Goal: Information Seeking & Learning: Find specific fact

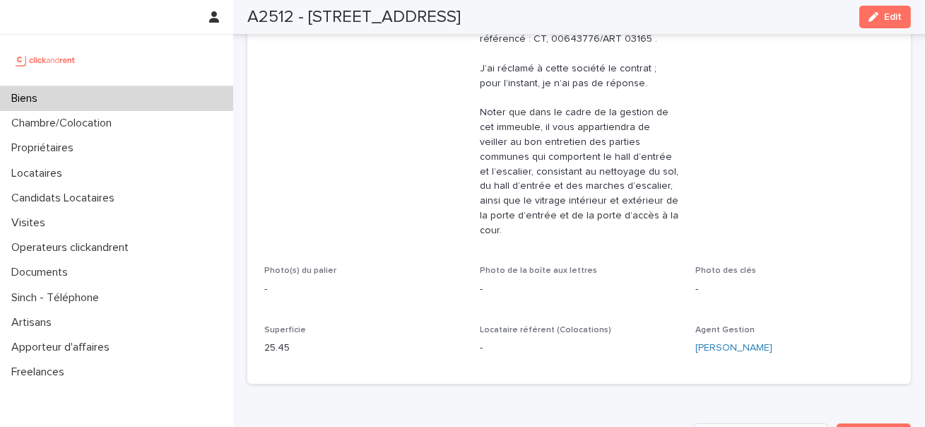
scroll to position [219, 0]
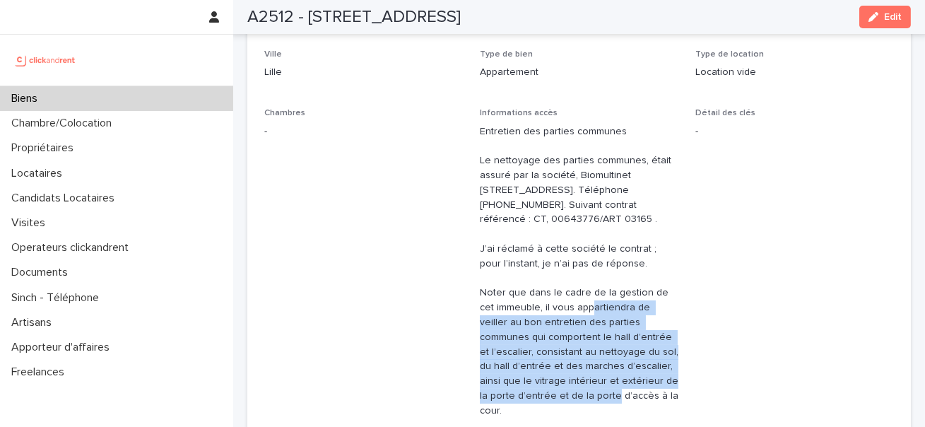
drag, startPoint x: 519, startPoint y: 392, endPoint x: 519, endPoint y: 310, distance: 82.0
click at [519, 310] on p "Entretien des parties communes Le nettoyage des parties communes, était assuré …" at bounding box center [579, 271] width 199 height 294
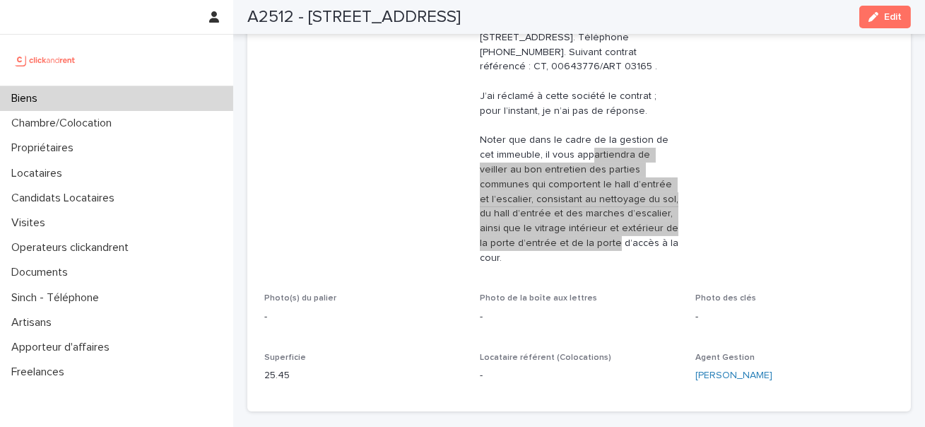
scroll to position [384, 0]
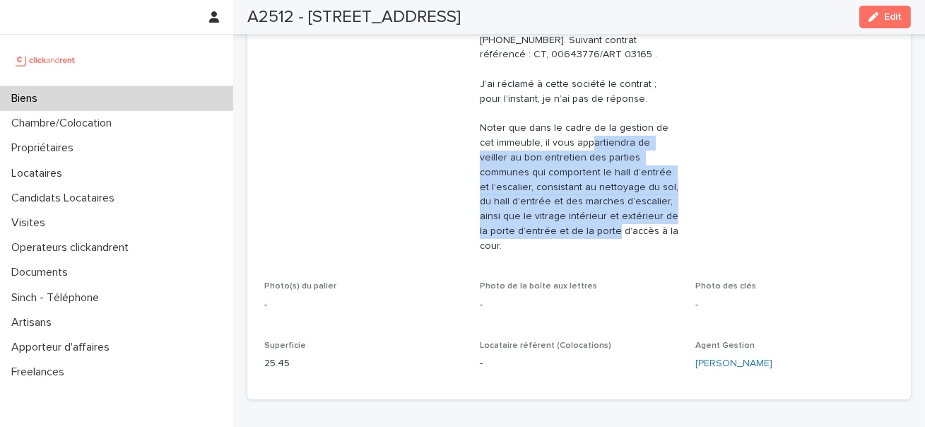
click at [283, 356] on p "25.45" at bounding box center [363, 363] width 199 height 15
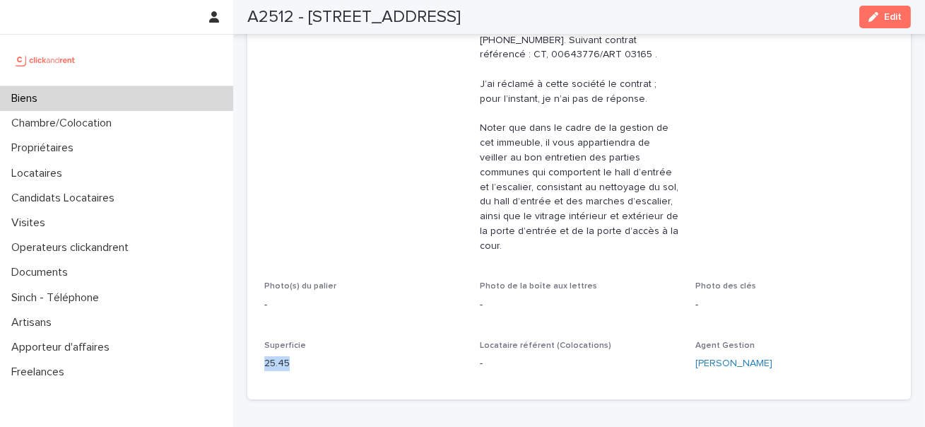
click at [283, 356] on p "25.45" at bounding box center [363, 363] width 199 height 15
copy p "25.45"
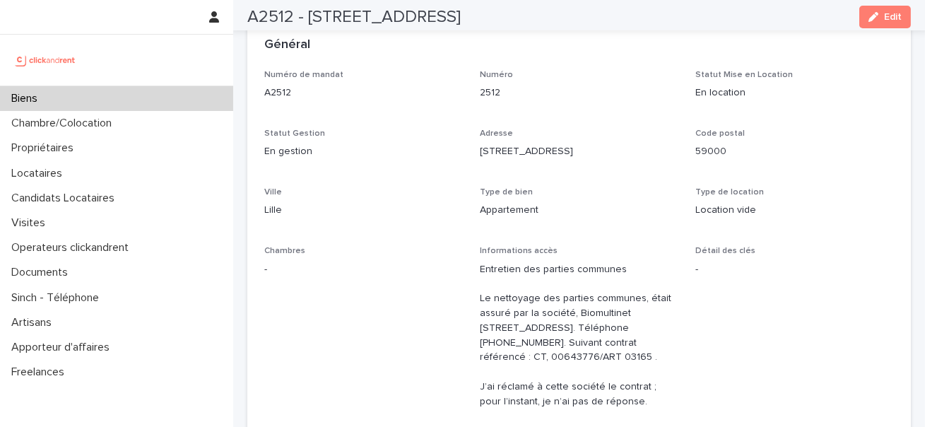
scroll to position [0, 0]
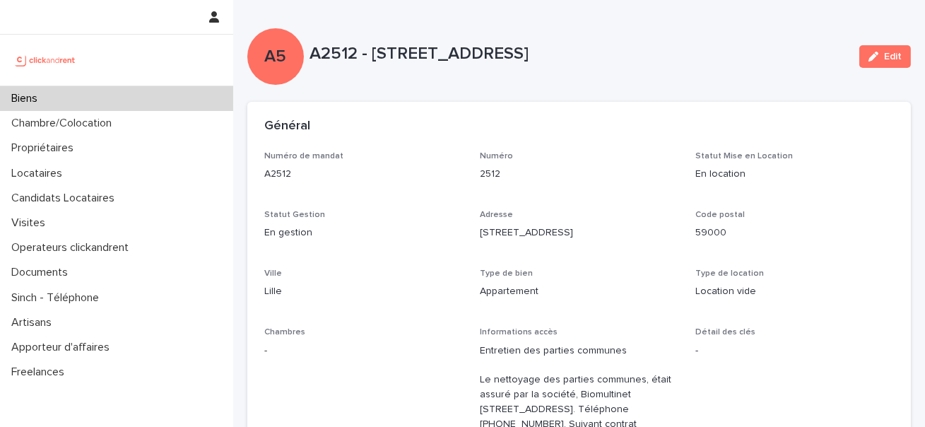
drag, startPoint x: 372, startPoint y: 49, endPoint x: 648, endPoint y: 49, distance: 276.3
click at [648, 49] on p "A2512 - [STREET_ADDRESS]" at bounding box center [579, 54] width 539 height 20
copy p "[STREET_ADDRESS]"
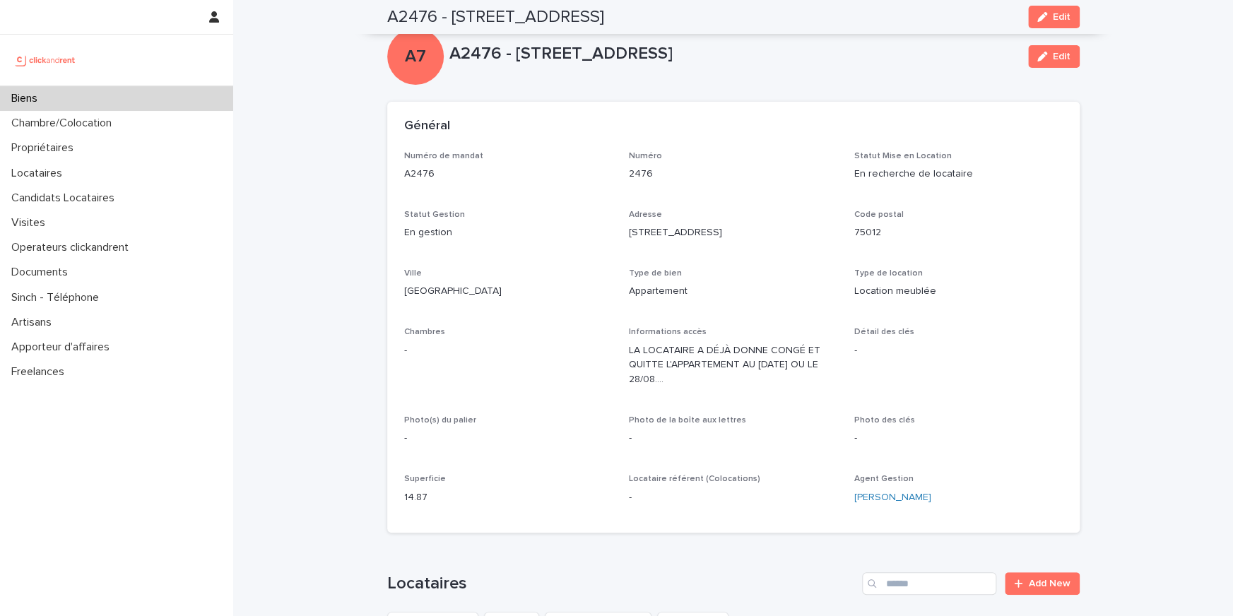
scroll to position [536, 0]
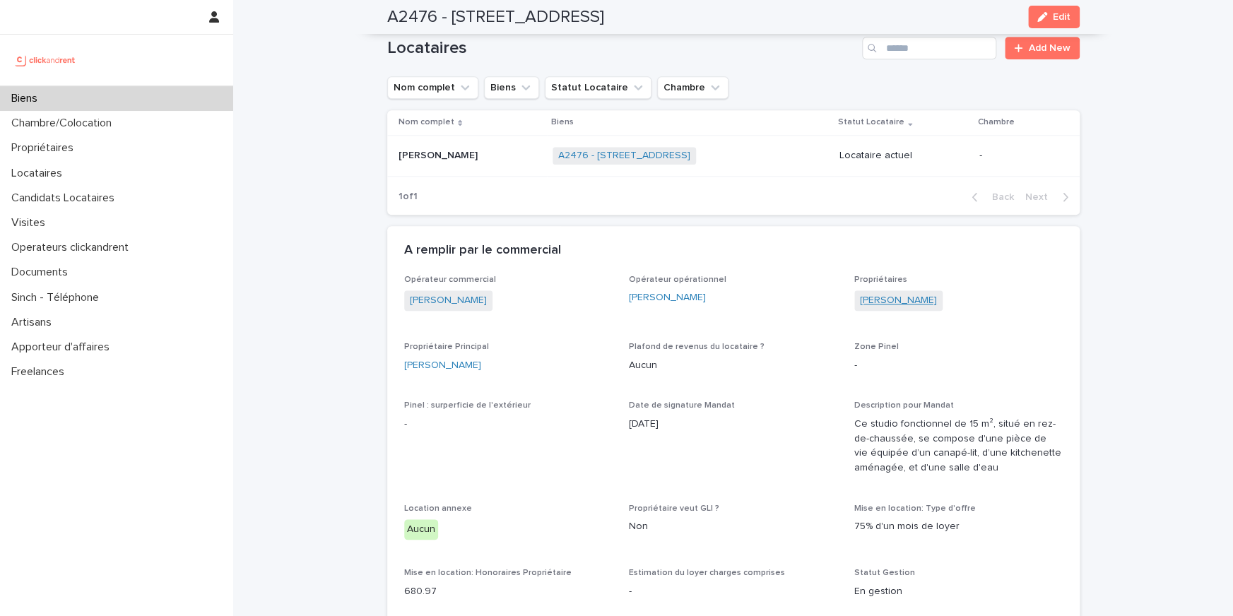
click at [898, 298] on link "Chantal Abondo" at bounding box center [898, 300] width 77 height 15
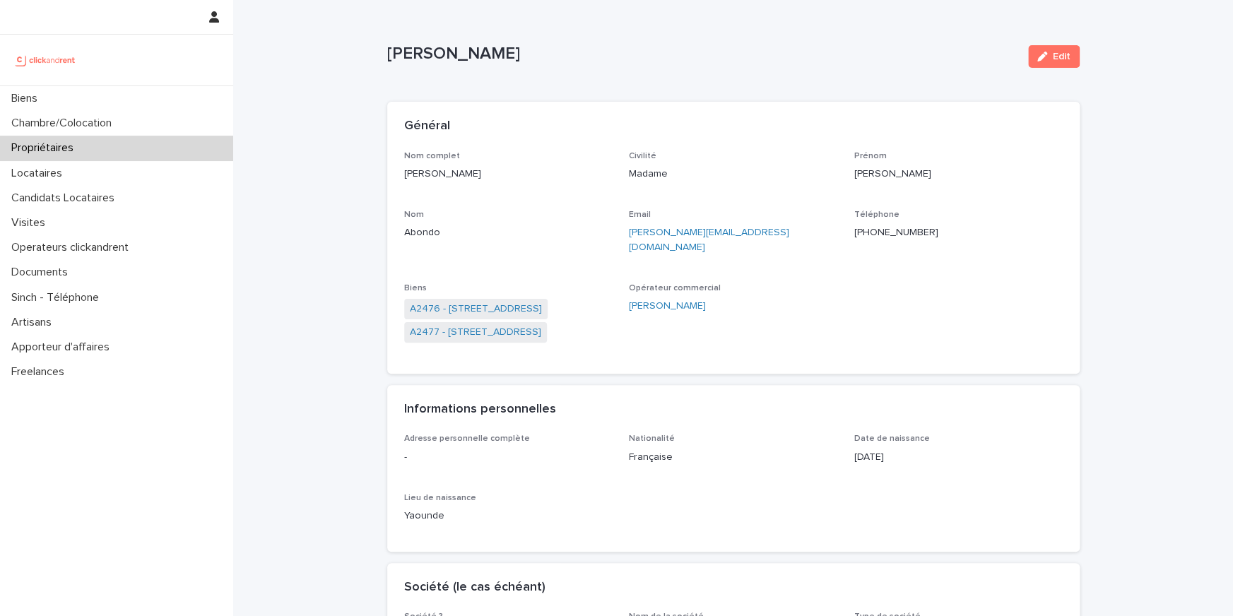
click at [96, 152] on div "Propriétaires" at bounding box center [116, 148] width 233 height 25
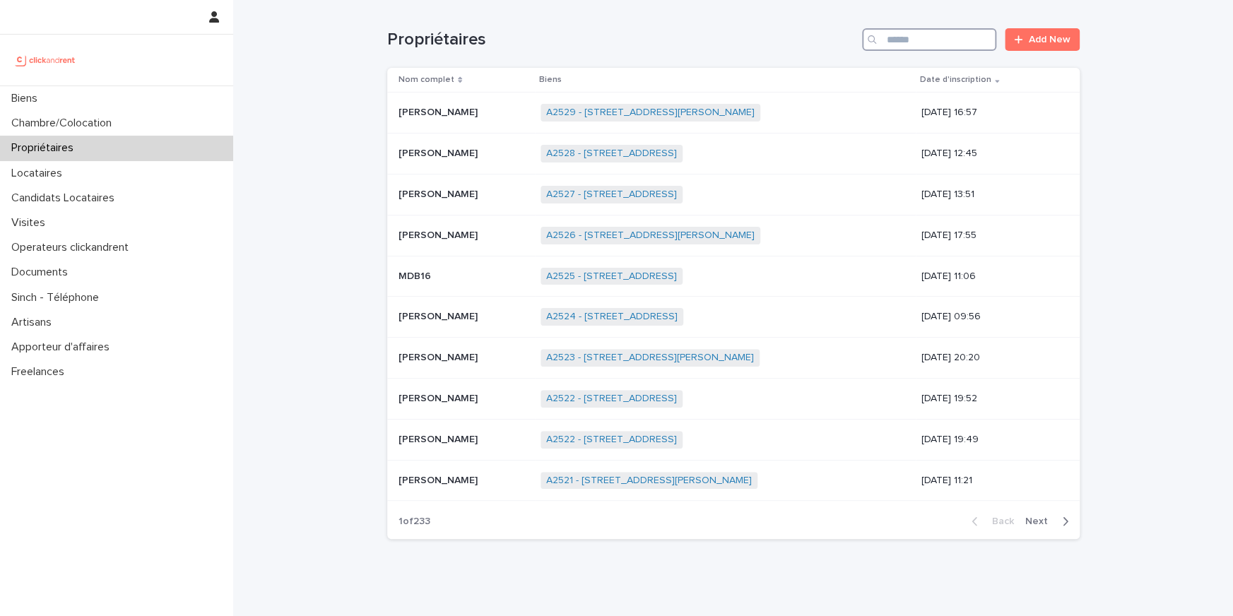
click at [903, 38] on input "Search" at bounding box center [929, 39] width 134 height 23
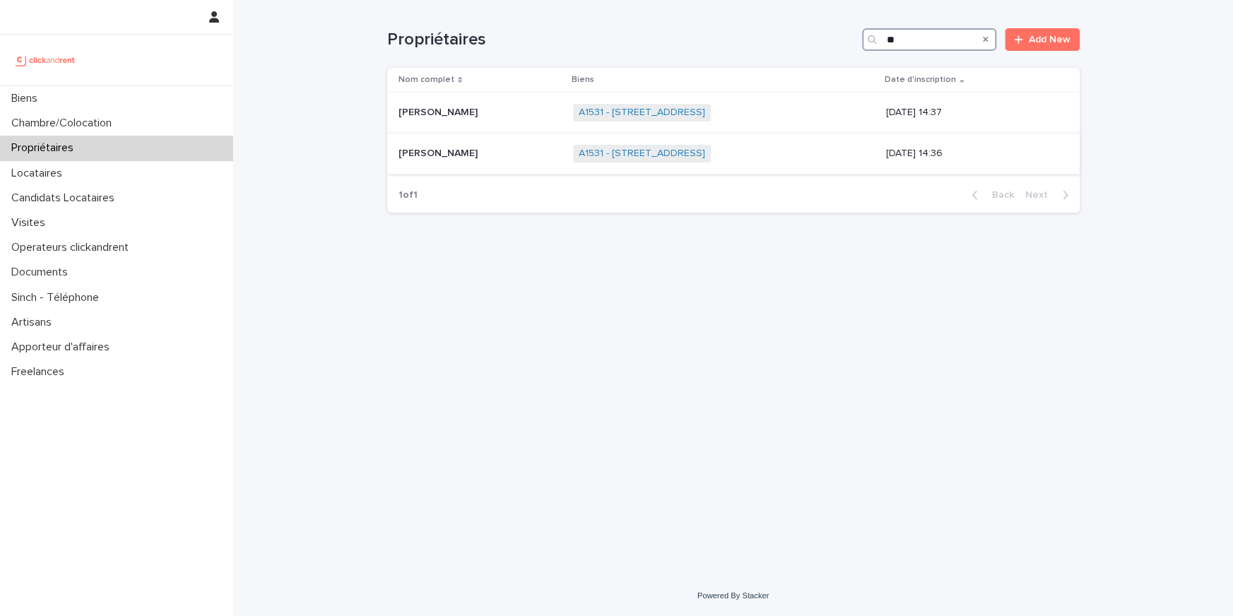
type input "*"
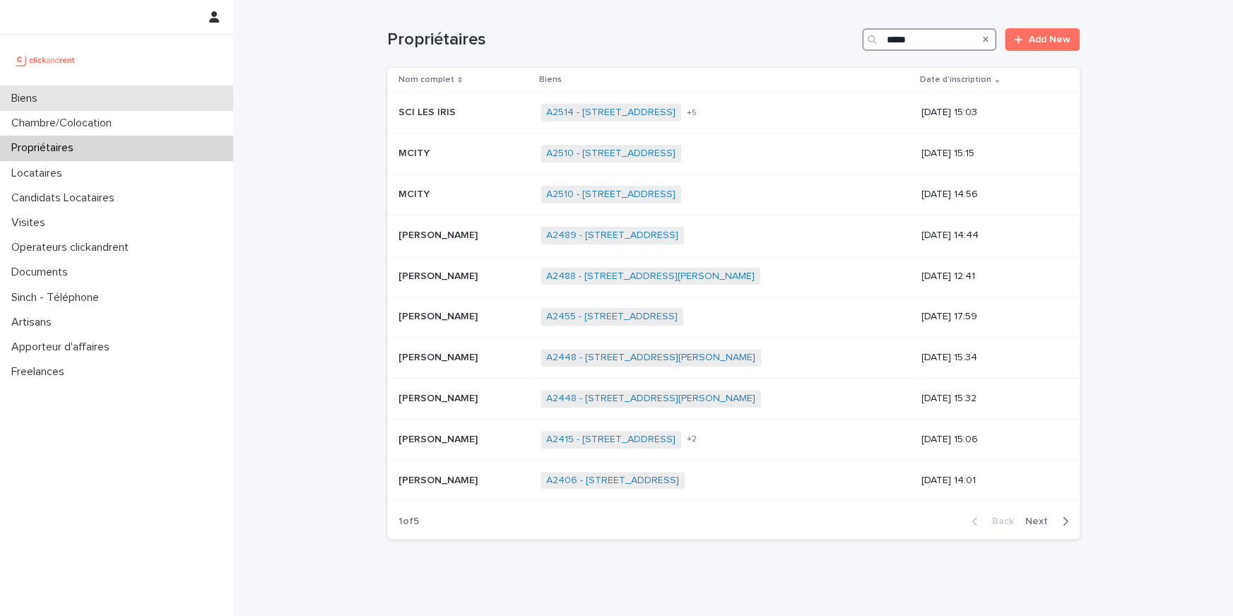
type input "*****"
click at [159, 107] on div "Biens" at bounding box center [116, 98] width 233 height 25
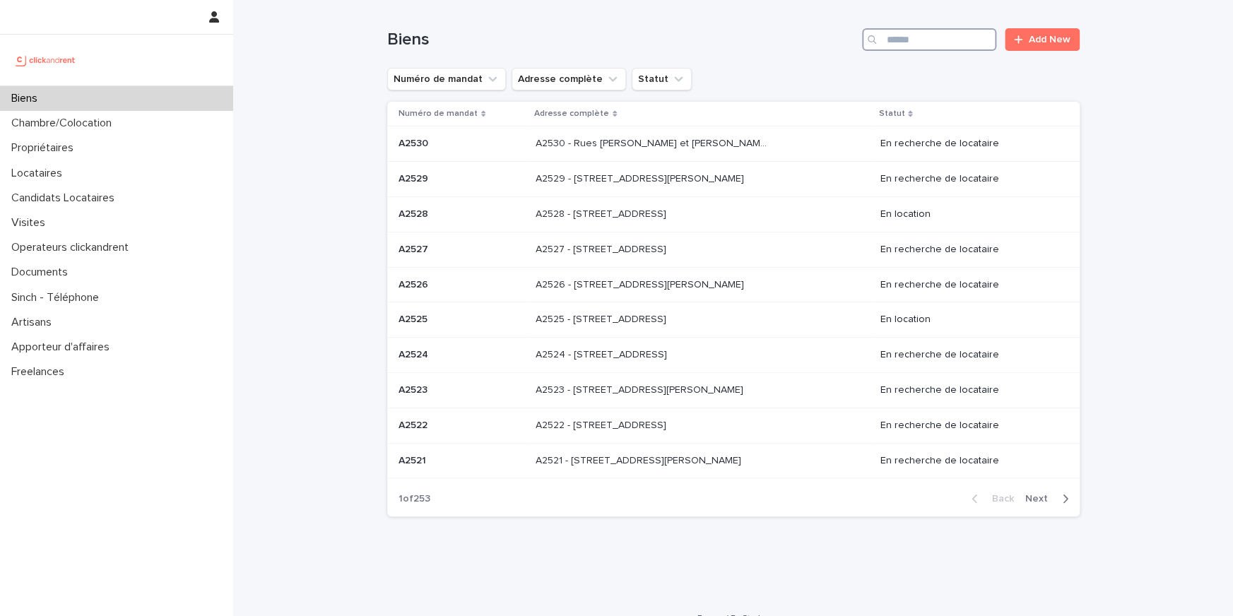
click at [946, 42] on input "Search" at bounding box center [929, 39] width 134 height 23
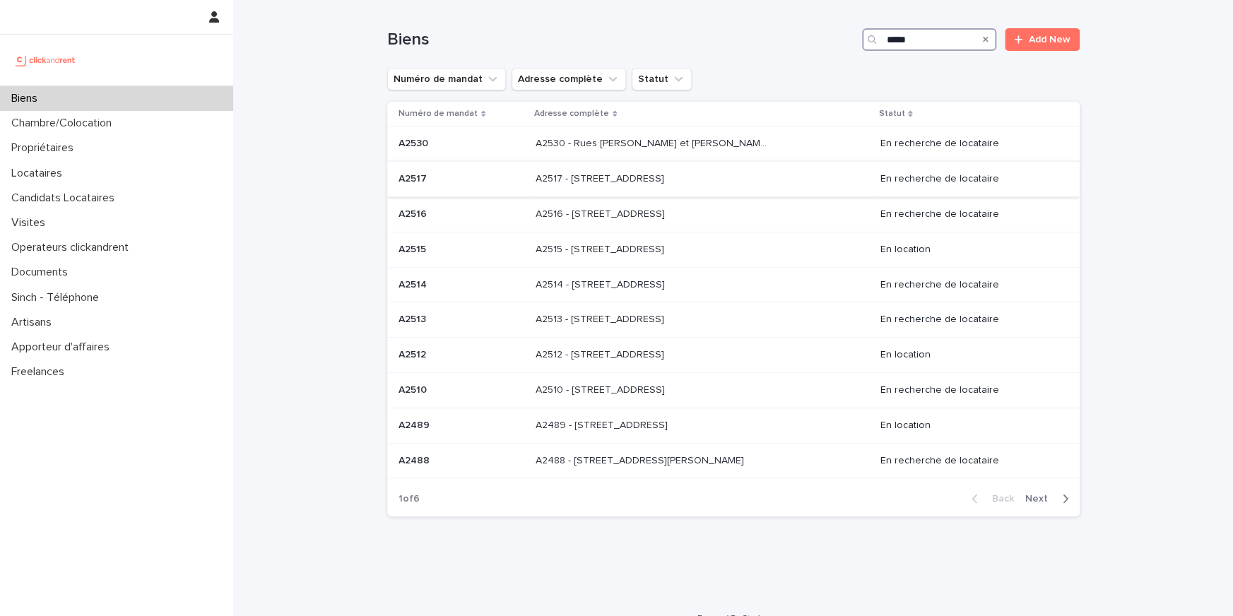
type input "*****"
click at [627, 189] on div "A2517 - 5 rue du Marché, Lille 59000 A2517 - 5 rue du Marché, Lille 59000" at bounding box center [702, 178] width 333 height 23
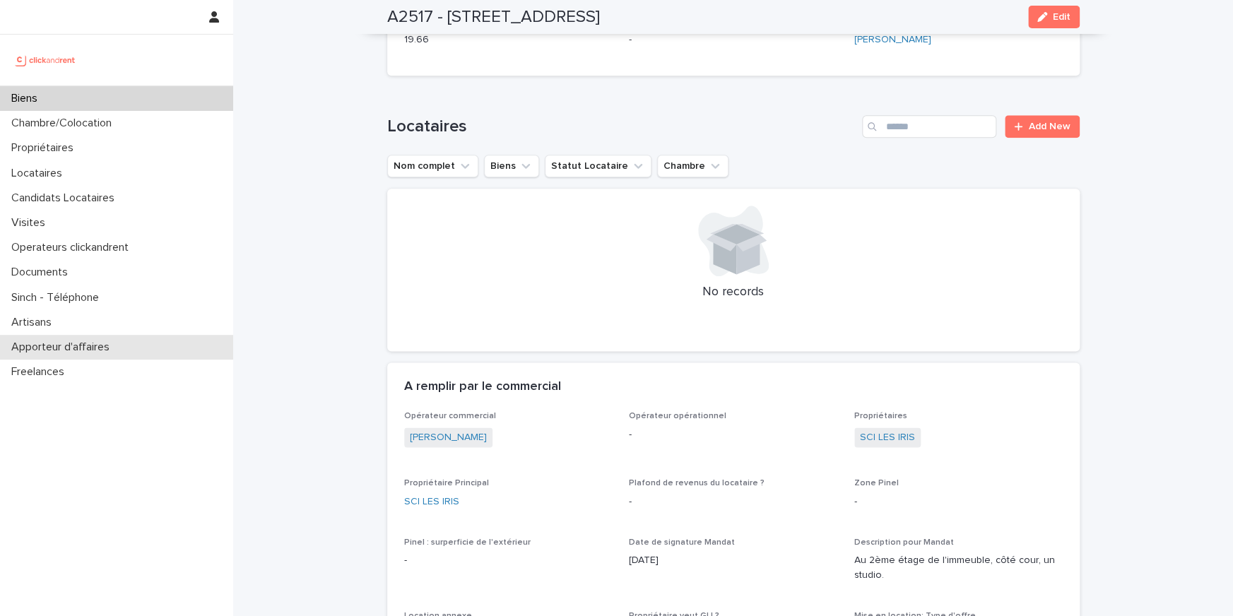
scroll to position [891, 0]
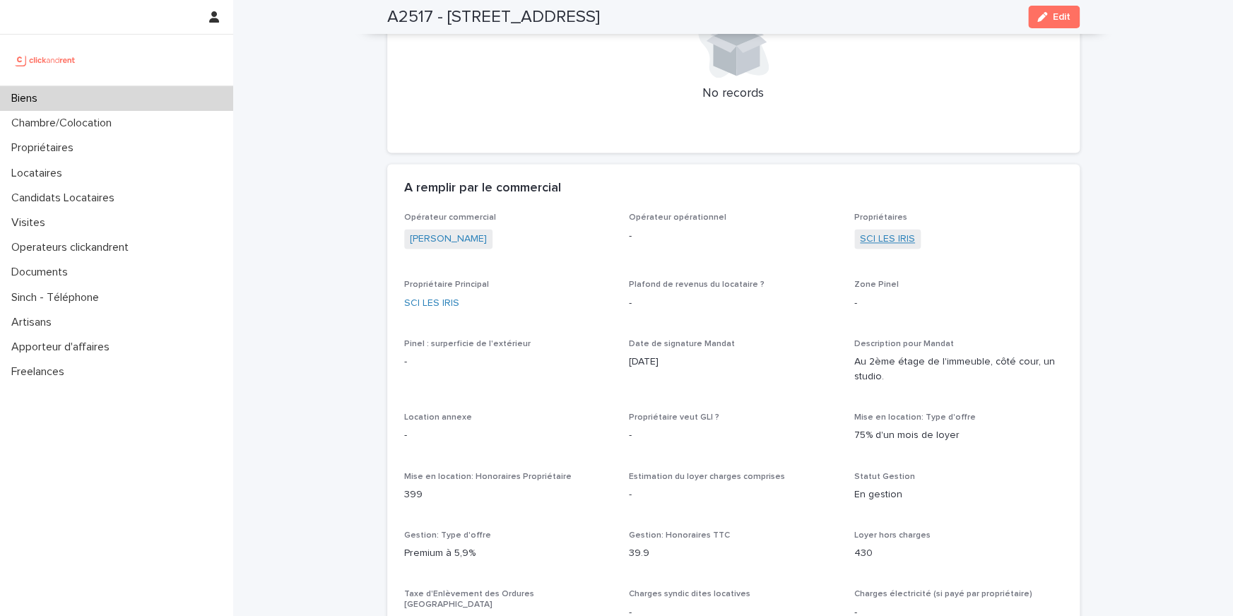
click at [894, 237] on link "SCI LES IRIS" at bounding box center [887, 239] width 55 height 15
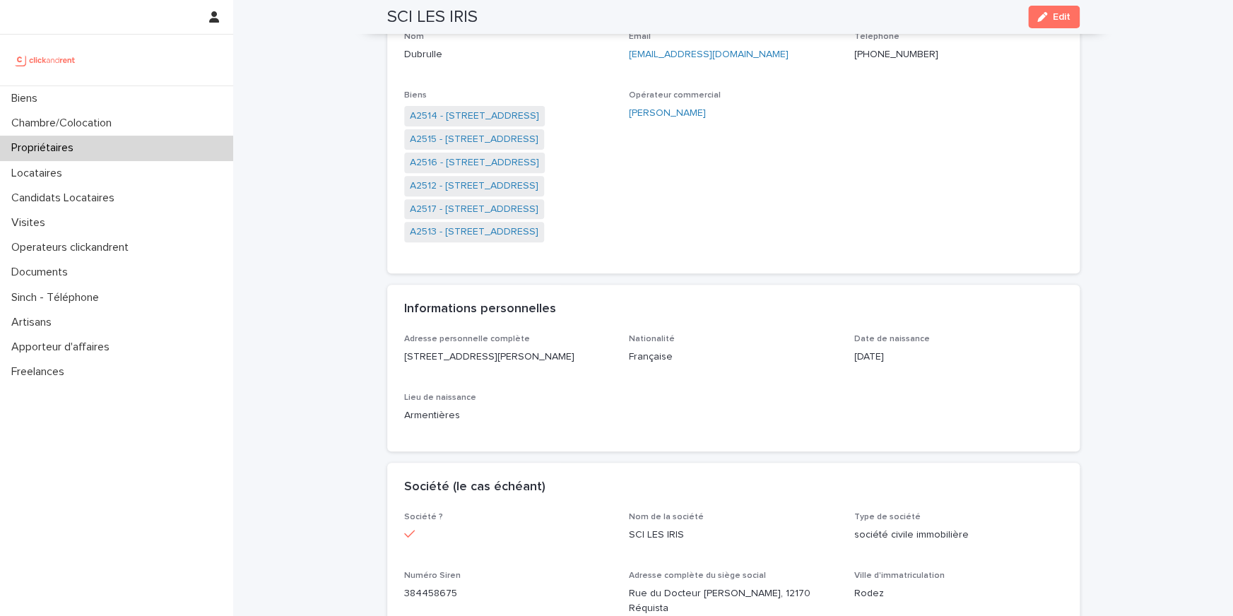
scroll to position [178, 0]
click at [133, 94] on div "Biens" at bounding box center [116, 98] width 233 height 25
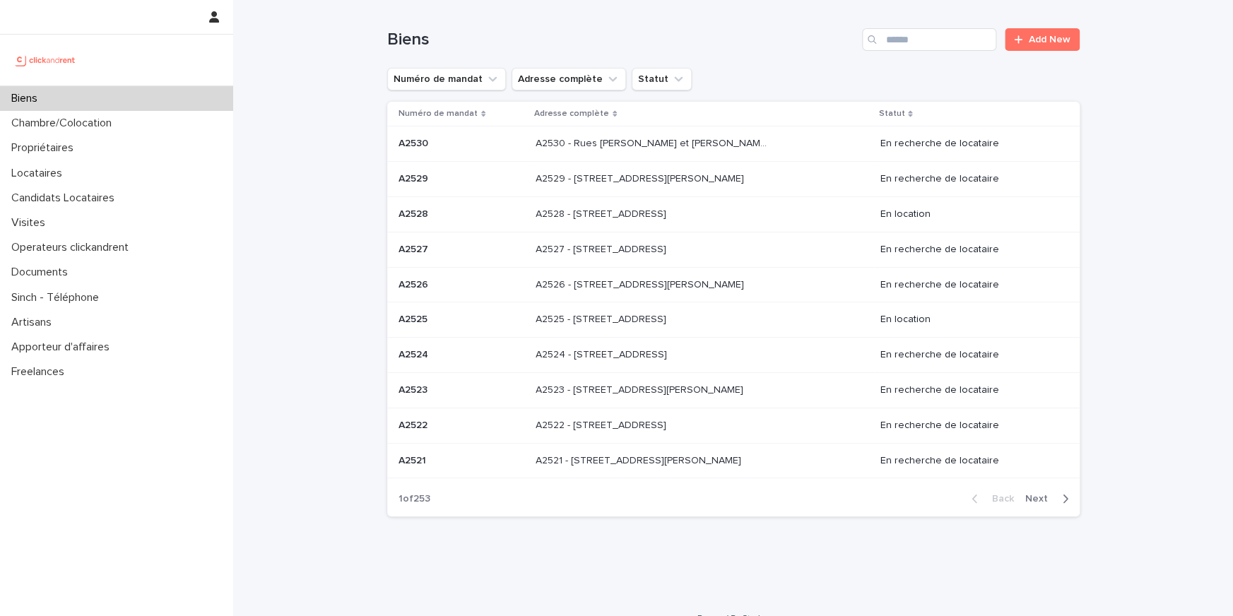
click at [946, 55] on div "Biens Add New" at bounding box center [733, 34] width 693 height 68
click at [927, 29] on input "Search" at bounding box center [929, 39] width 134 height 23
type input "***"
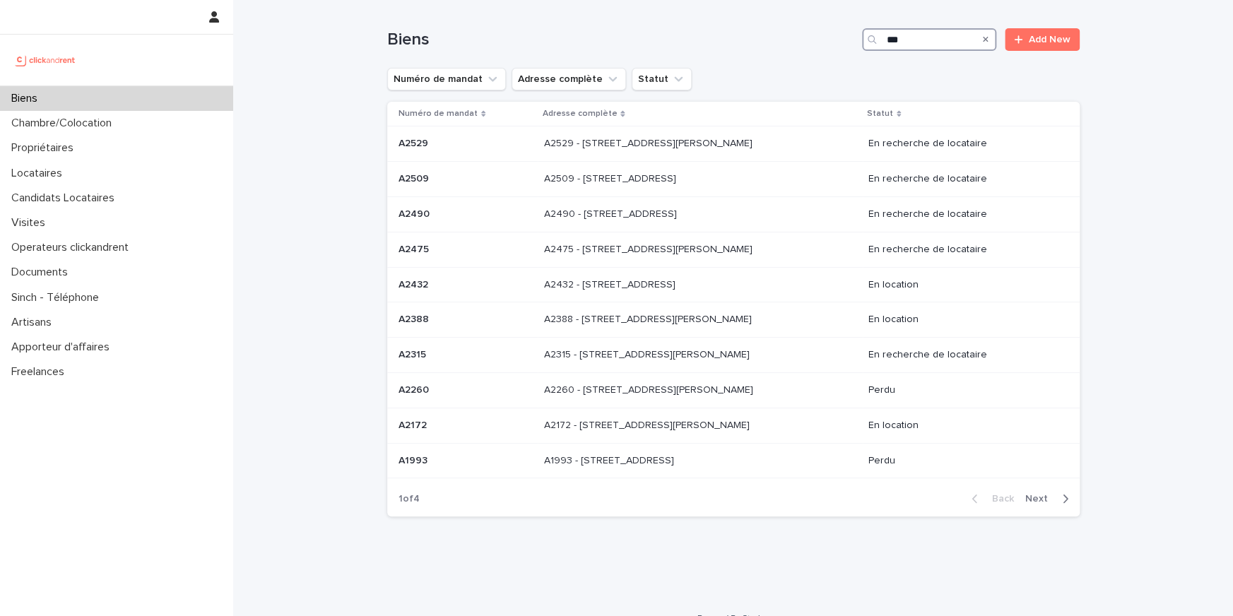
click at [898, 35] on input "***" at bounding box center [929, 39] width 134 height 23
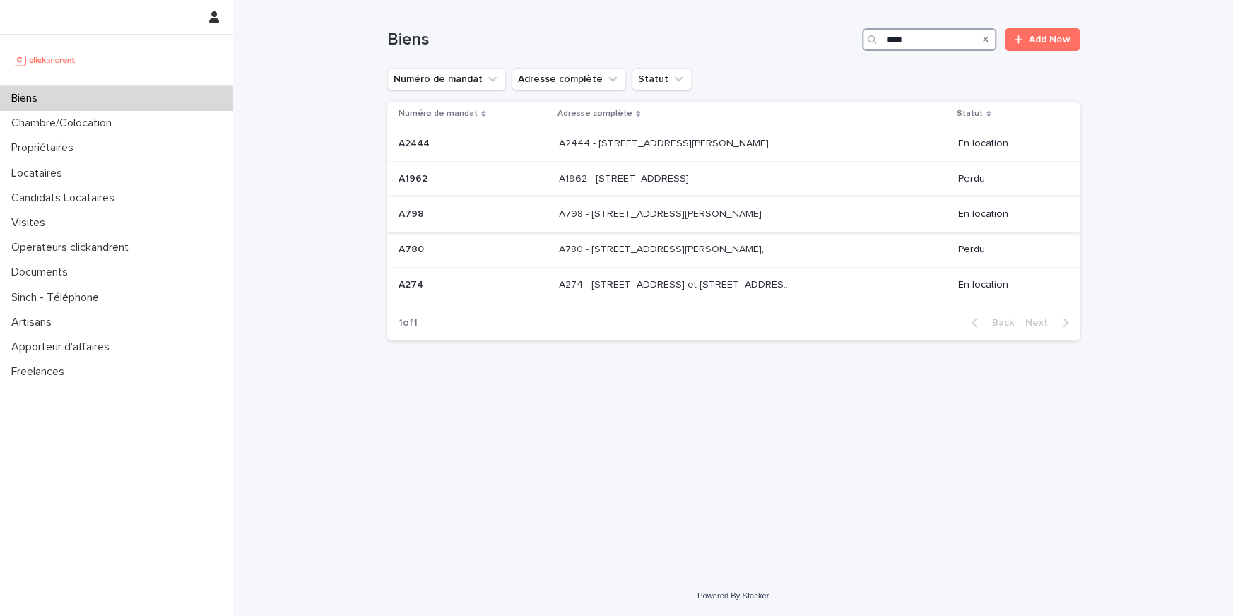
type input "****"
click at [645, 216] on p "A798 - 78 bis rue Henri Barbusse, Argenteuil 95100" at bounding box center [662, 213] width 206 height 15
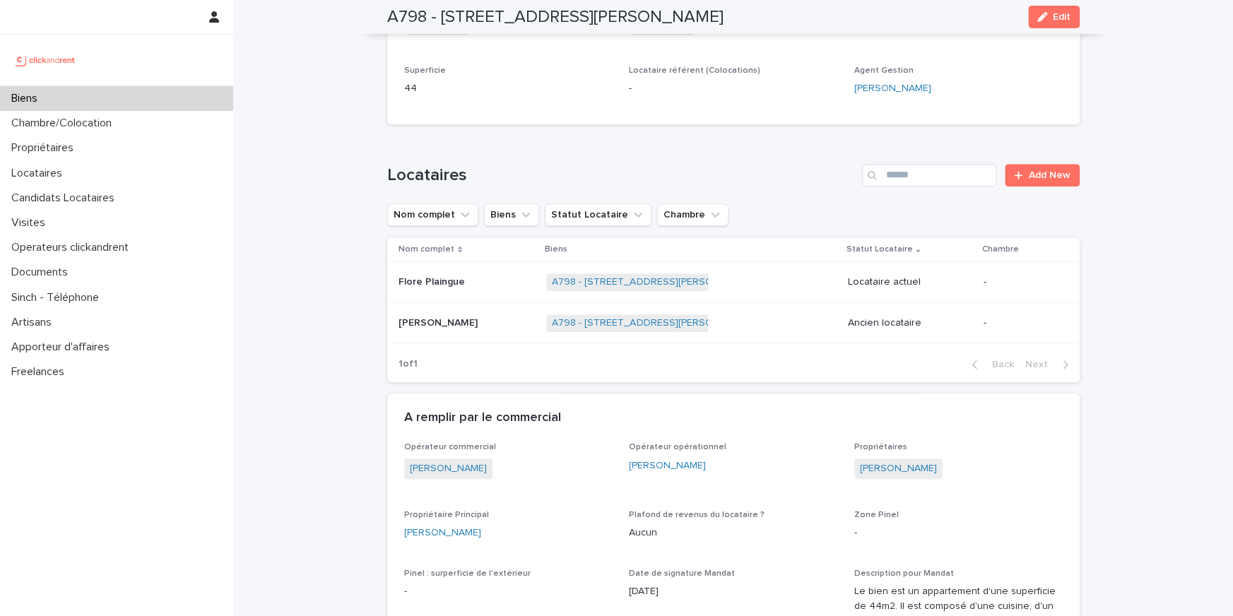
scroll to position [492, 0]
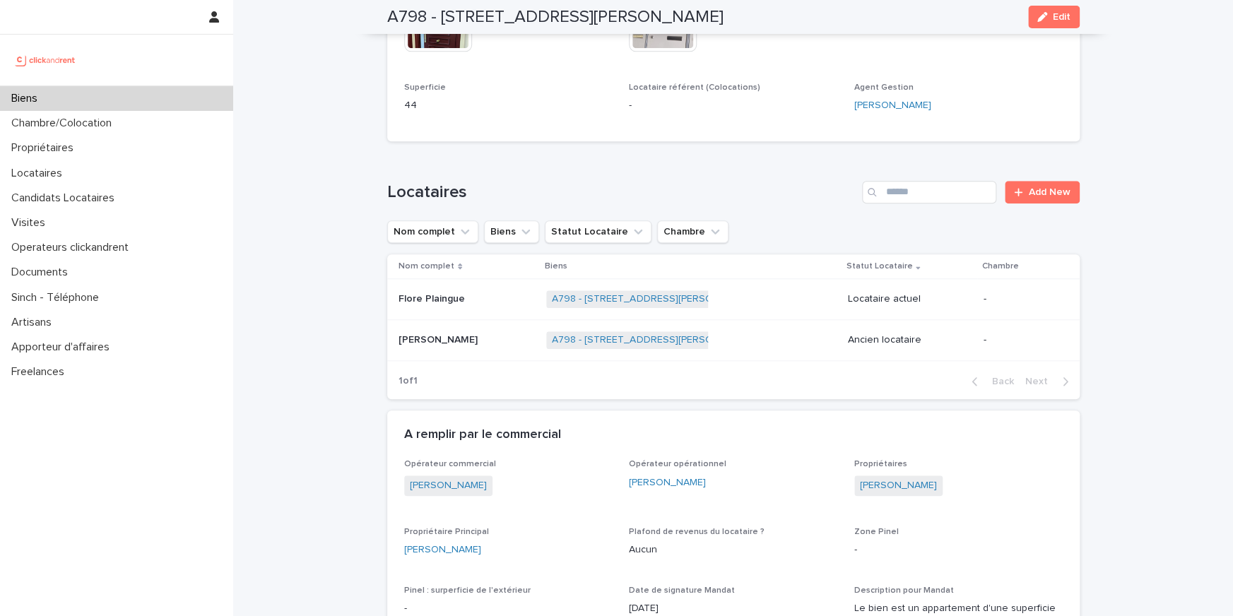
click at [413, 298] on p "Flore Plaingue" at bounding box center [433, 297] width 69 height 15
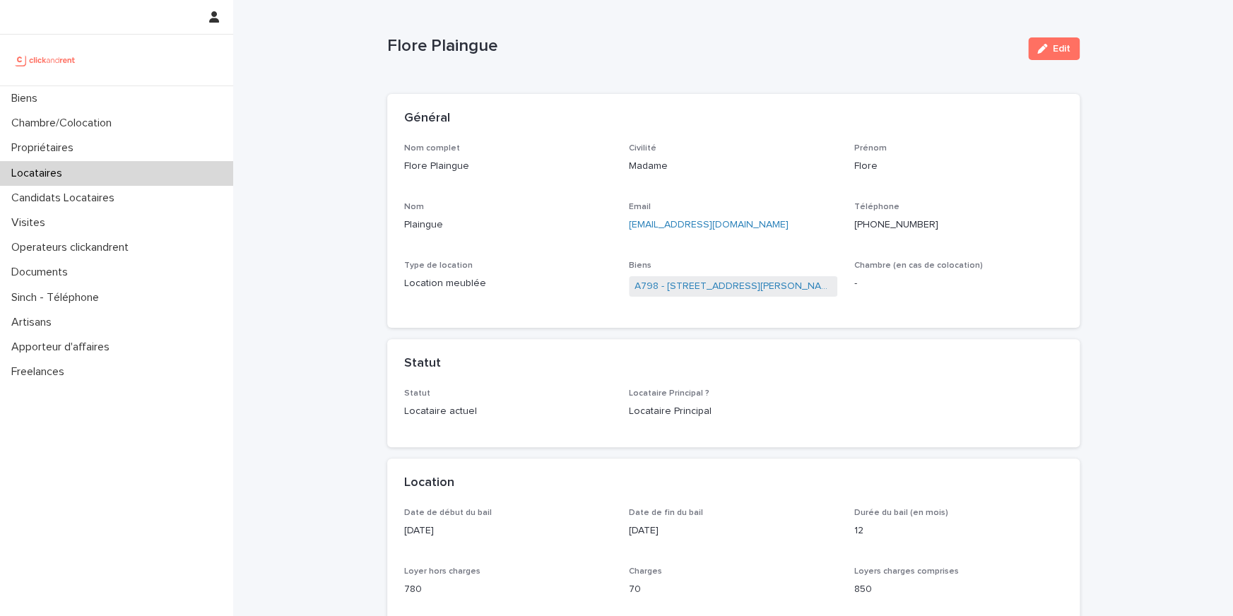
scroll to position [9, 0]
click at [904, 227] on p "+33618912159" at bounding box center [958, 223] width 208 height 15
click at [895, 224] on p "+33618912159" at bounding box center [958, 223] width 208 height 15
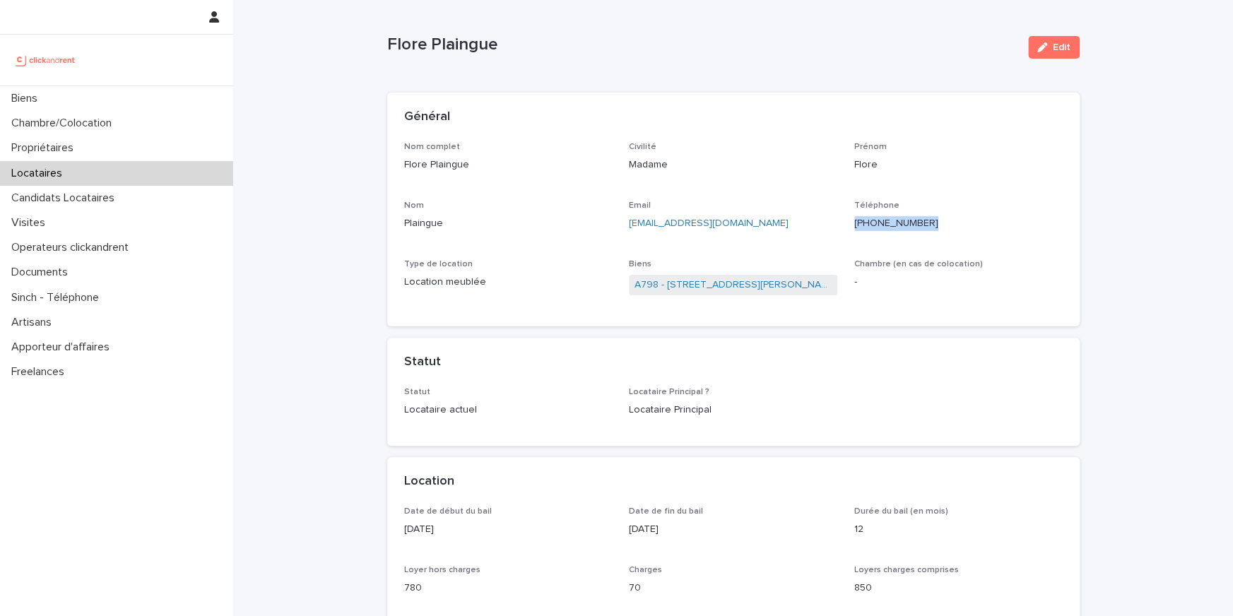
click at [895, 224] on p "+33618912159" at bounding box center [958, 223] width 208 height 15
click at [686, 302] on div "Biens A798 - 78 bis rue Henri Barbusse, Argenteuil 95100" at bounding box center [733, 284] width 208 height 50
click at [683, 289] on link "A798 - 78 bis rue Henri Barbusse, Argenteuil 95100" at bounding box center [733, 285] width 197 height 15
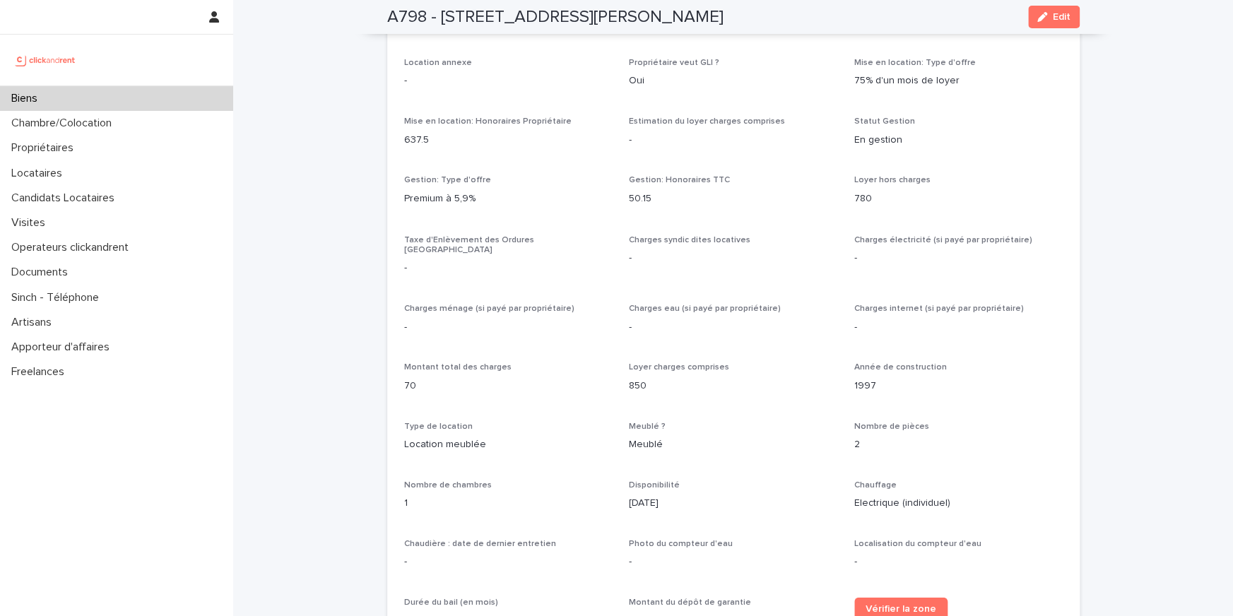
scroll to position [1029, 0]
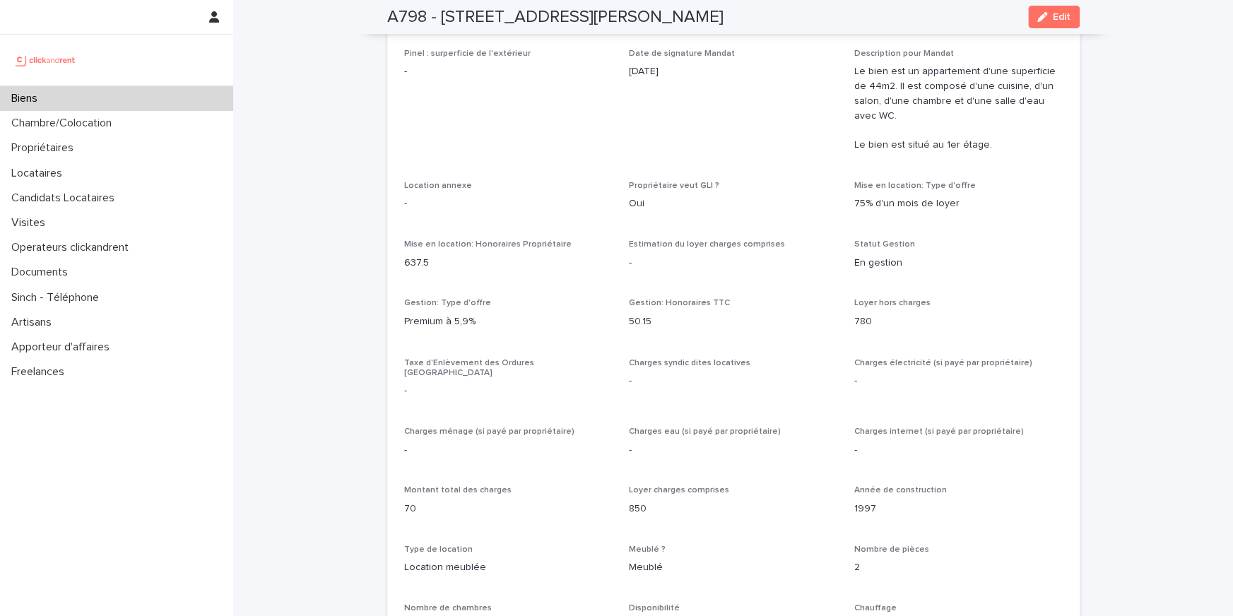
click at [642, 501] on p "850" at bounding box center [733, 508] width 208 height 15
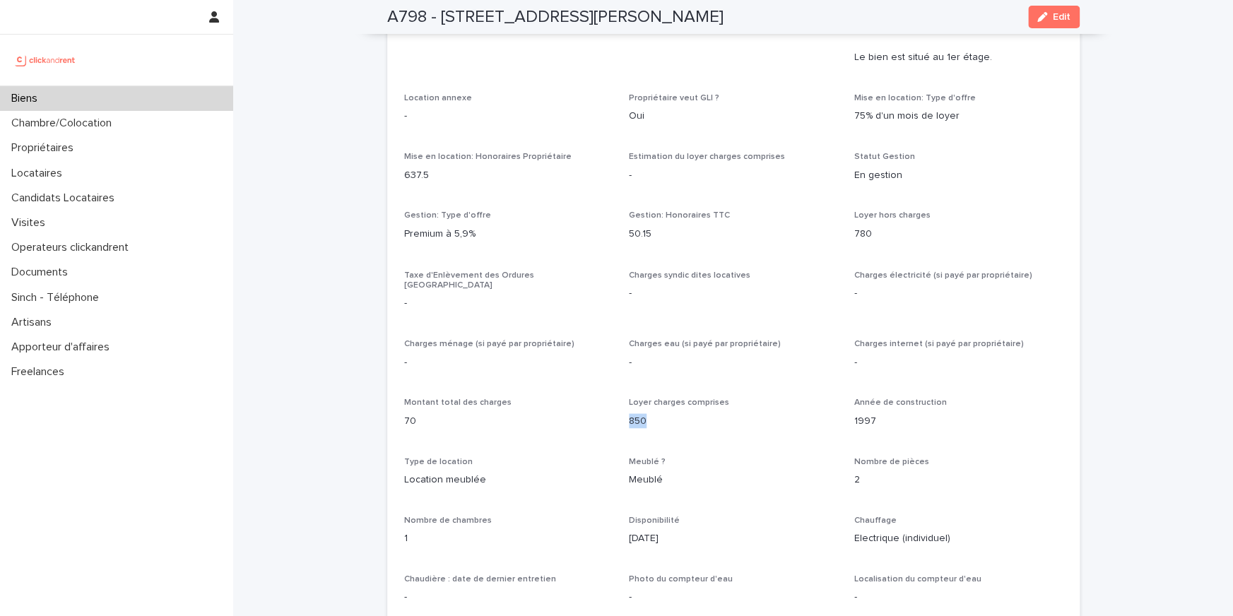
copy p "850"
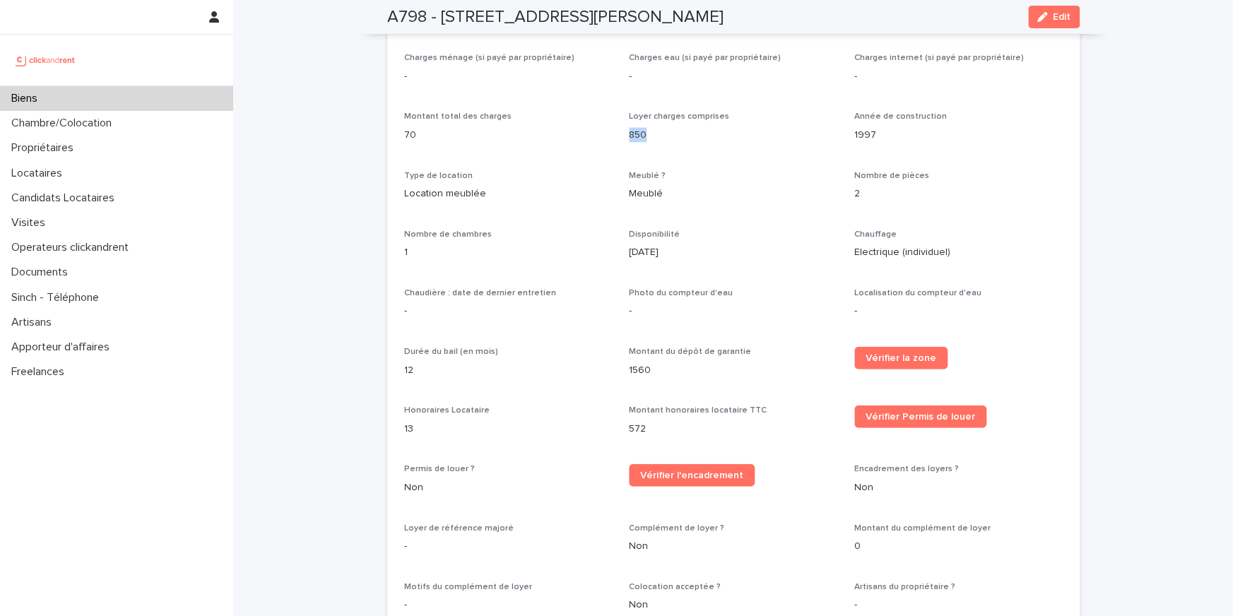
scroll to position [1151, 0]
